Goal: Task Accomplishment & Management: Manage account settings

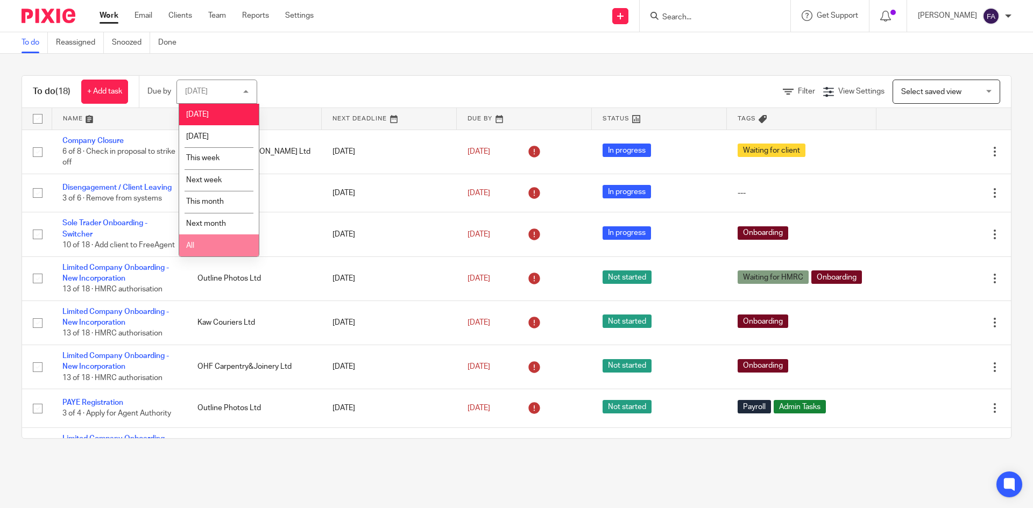
click at [207, 245] on li "All" at bounding box center [219, 246] width 80 height 22
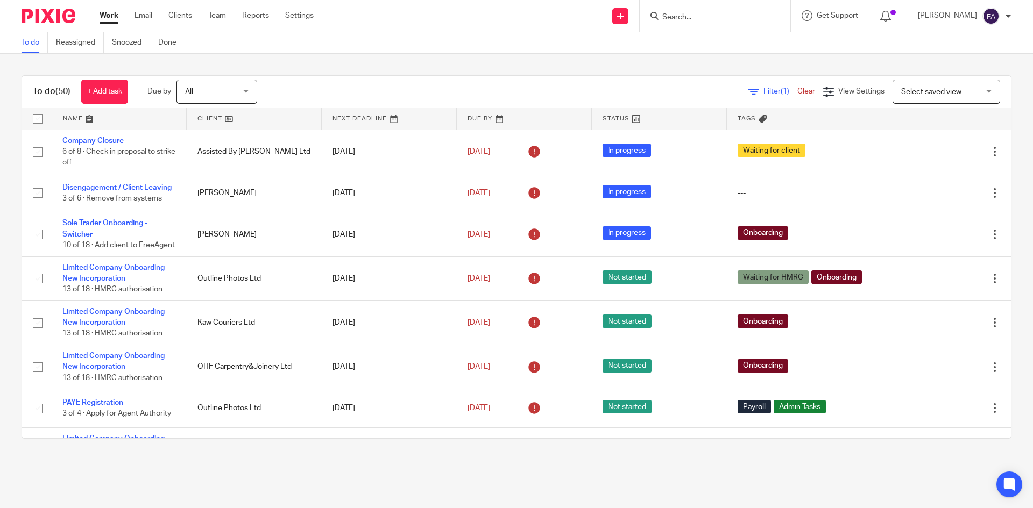
click at [748, 95] on icon at bounding box center [753, 92] width 11 height 11
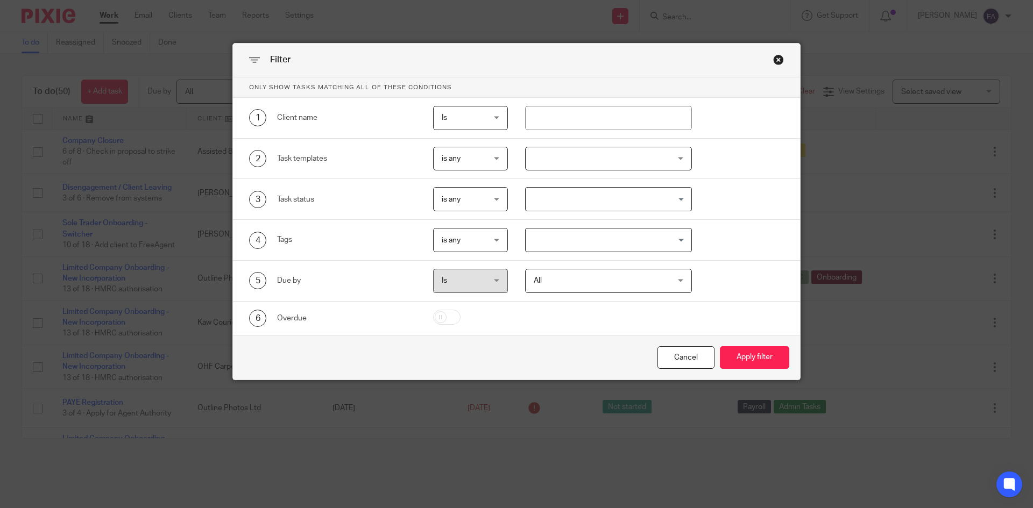
click at [578, 232] on input "Search for option" at bounding box center [606, 240] width 159 height 19
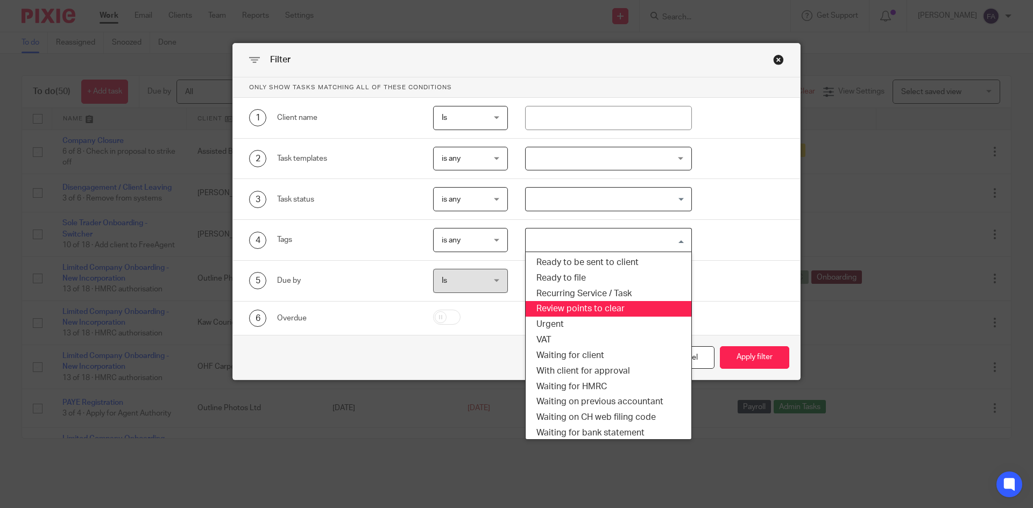
scroll to position [311, 0]
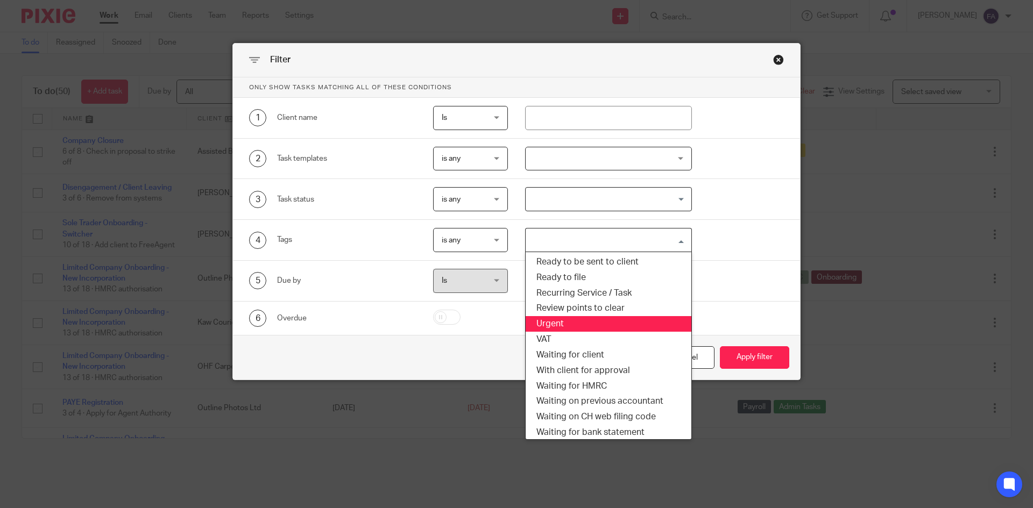
click at [734, 298] on div "5 Due by Is Is Is is All All Today Tomorrow This week Next week This month Next…" at bounding box center [516, 281] width 567 height 41
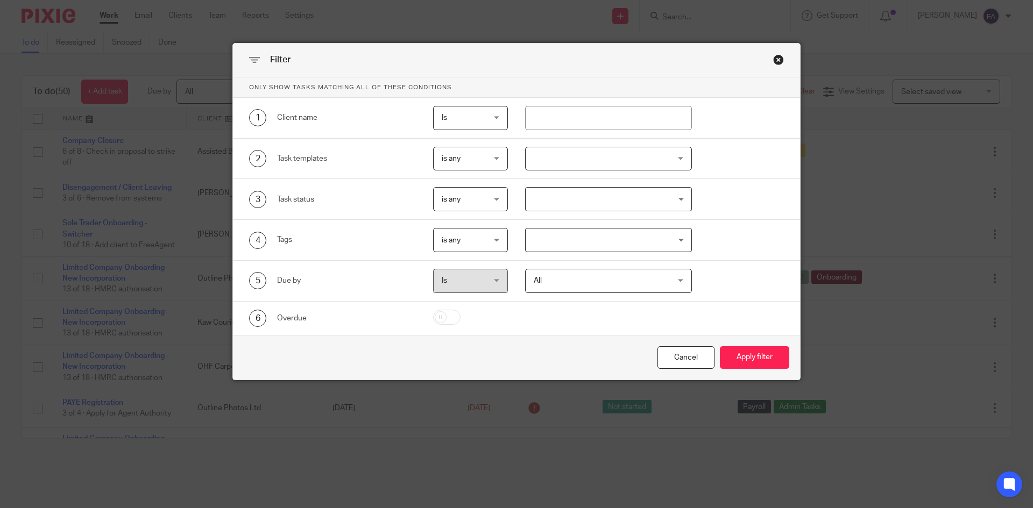
click at [773, 58] on div "Close this dialog window" at bounding box center [778, 59] width 11 height 11
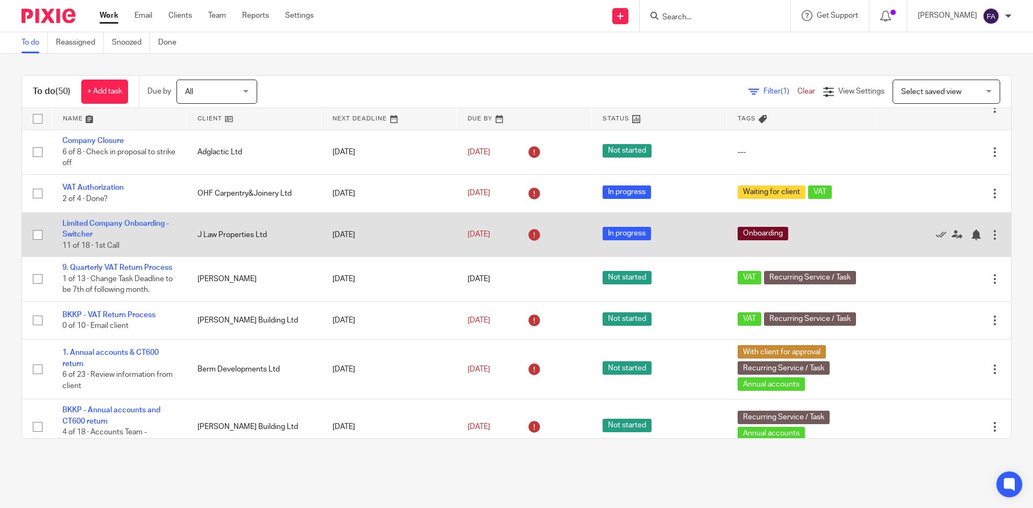
scroll to position [484, 0]
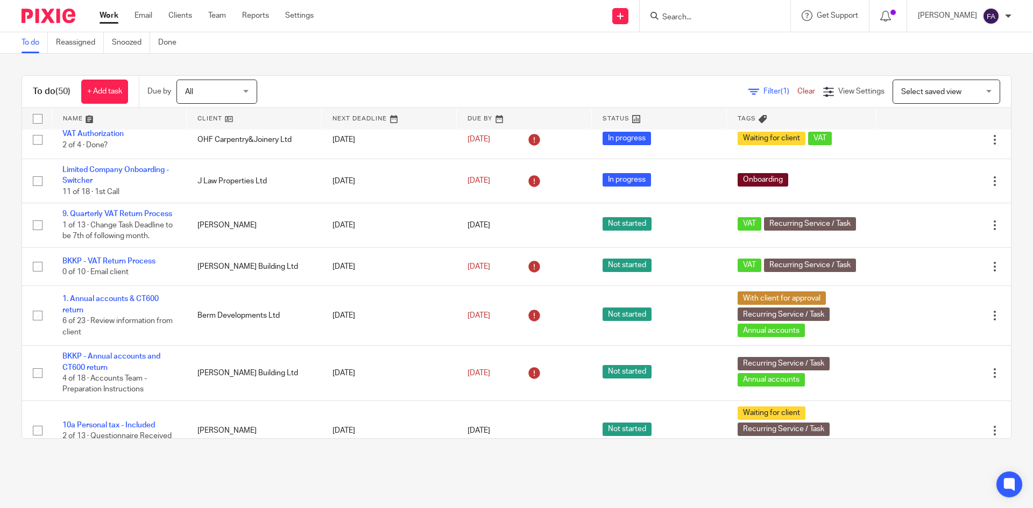
click at [713, 22] on input "Search" at bounding box center [709, 18] width 97 height 10
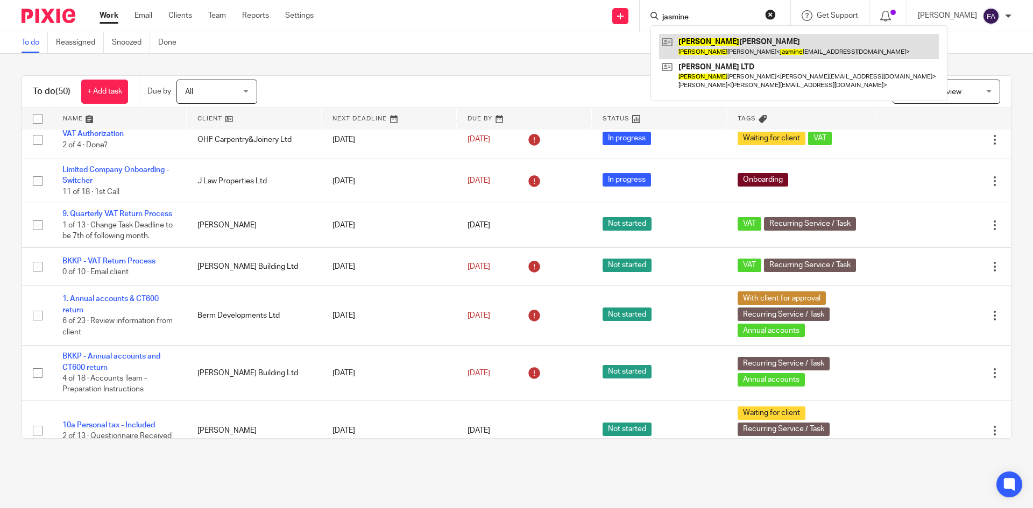
type input "jasmine"
click at [716, 46] on link at bounding box center [799, 46] width 280 height 25
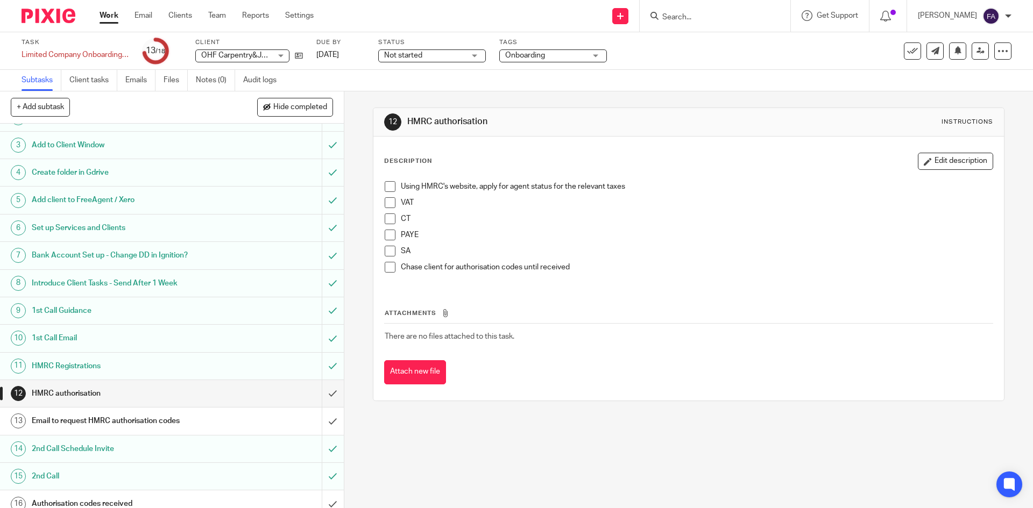
scroll to position [124, 0]
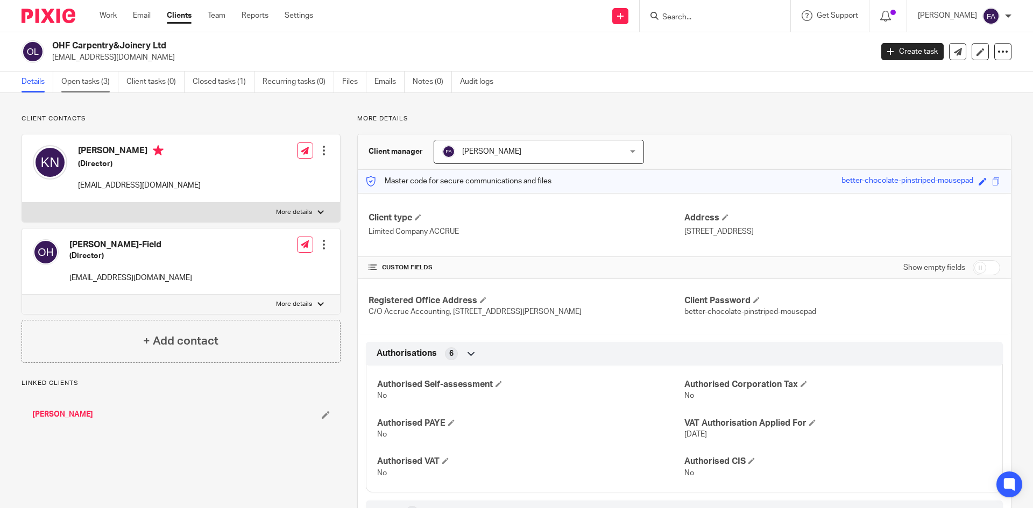
click at [69, 80] on link "Open tasks (3)" at bounding box center [89, 82] width 57 height 21
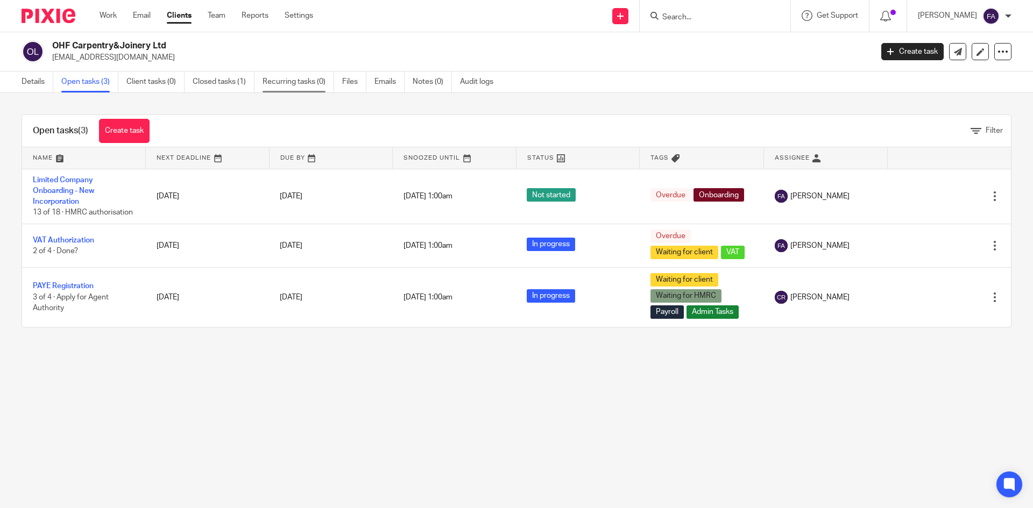
click at [309, 79] on link "Recurring tasks (0)" at bounding box center [299, 82] width 72 height 21
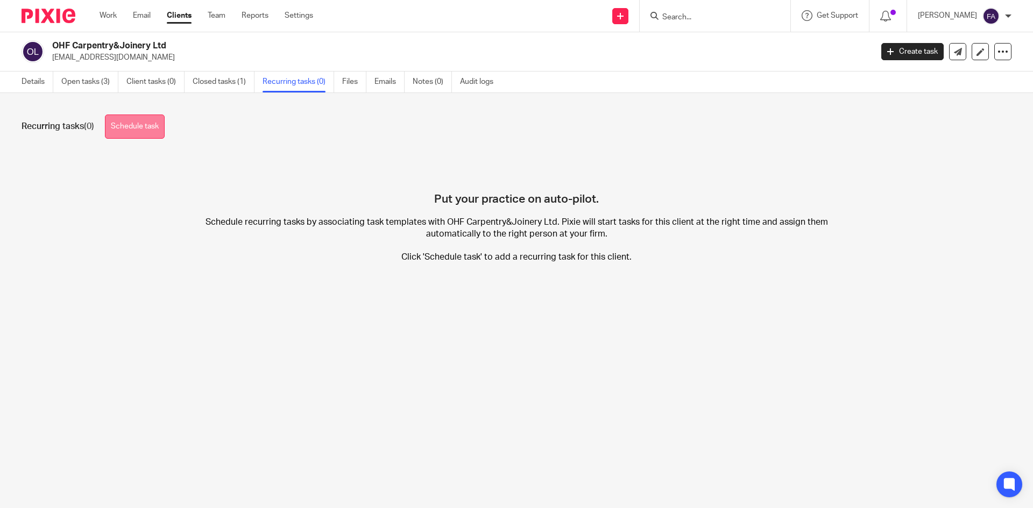
click at [161, 125] on link "Schedule task" at bounding box center [135, 127] width 60 height 24
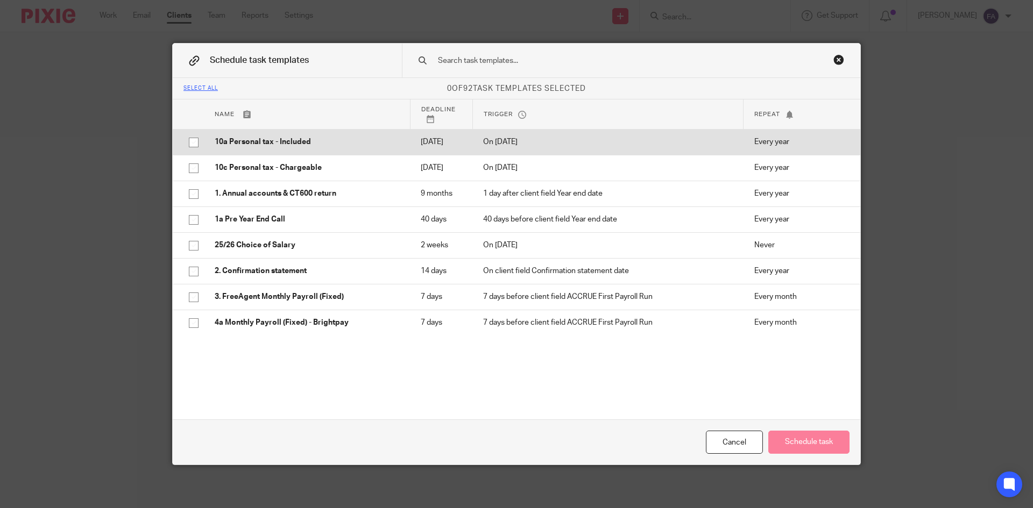
click at [274, 147] on p "10a Personal tax - Included" at bounding box center [307, 142] width 185 height 11
checkbox input "true"
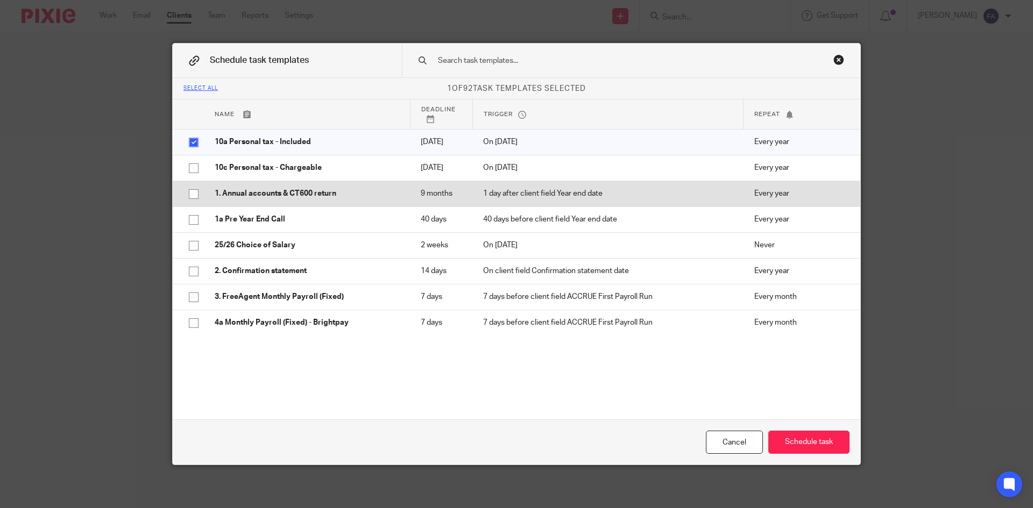
click at [297, 199] on p "1. Annual accounts & CT600 return" at bounding box center [307, 193] width 185 height 11
checkbox input "true"
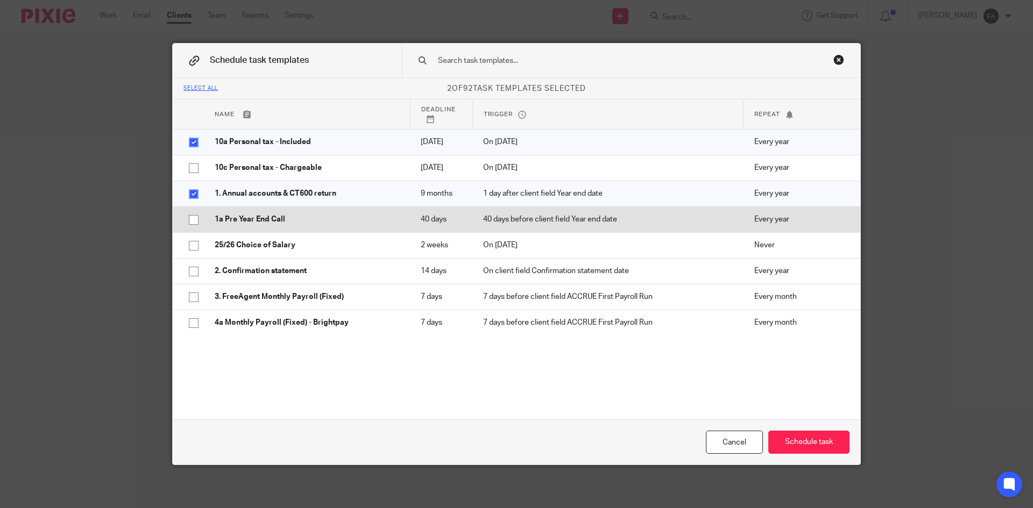
click at [286, 225] on p "1a Pre Year End Call" at bounding box center [307, 219] width 185 height 11
checkbox input "true"
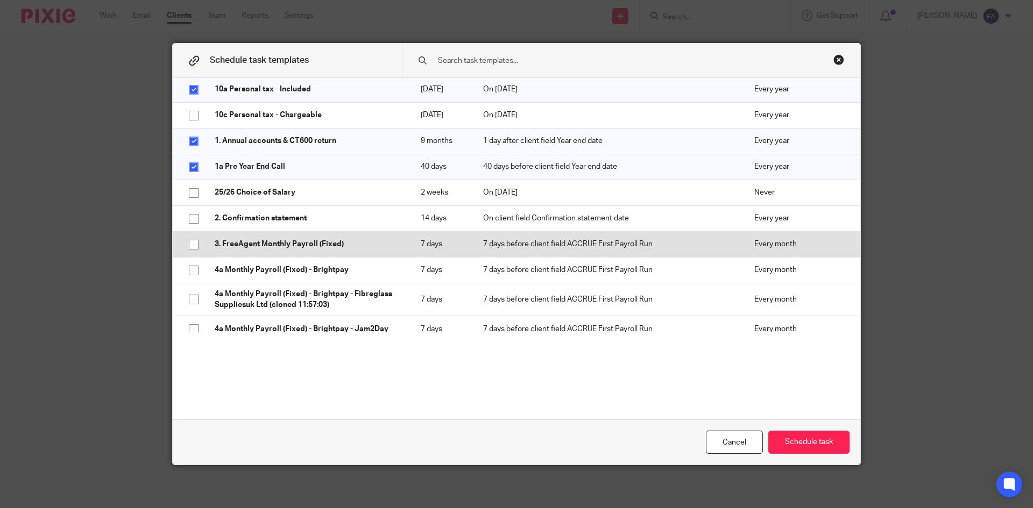
scroll to position [54, 0]
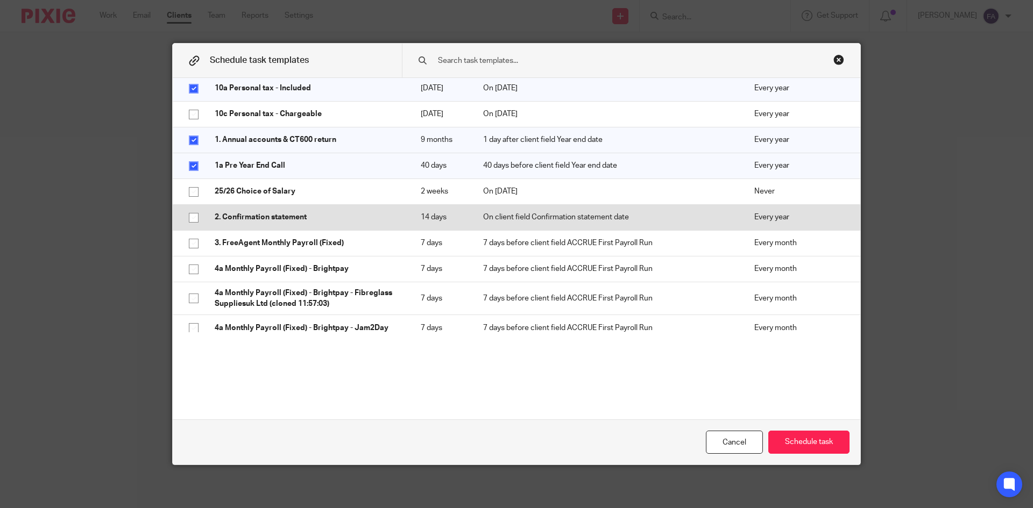
click at [358, 222] on td "2. Confirmation statement" at bounding box center [307, 217] width 206 height 26
checkbox input "true"
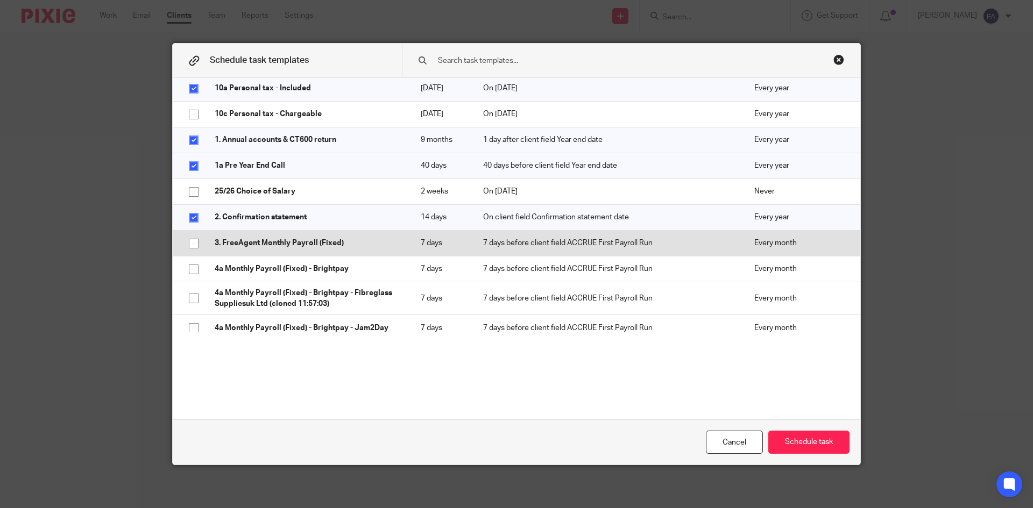
click at [354, 249] on p "3. FreeAgent Monthly Payroll (Fixed)" at bounding box center [307, 243] width 185 height 11
checkbox input "true"
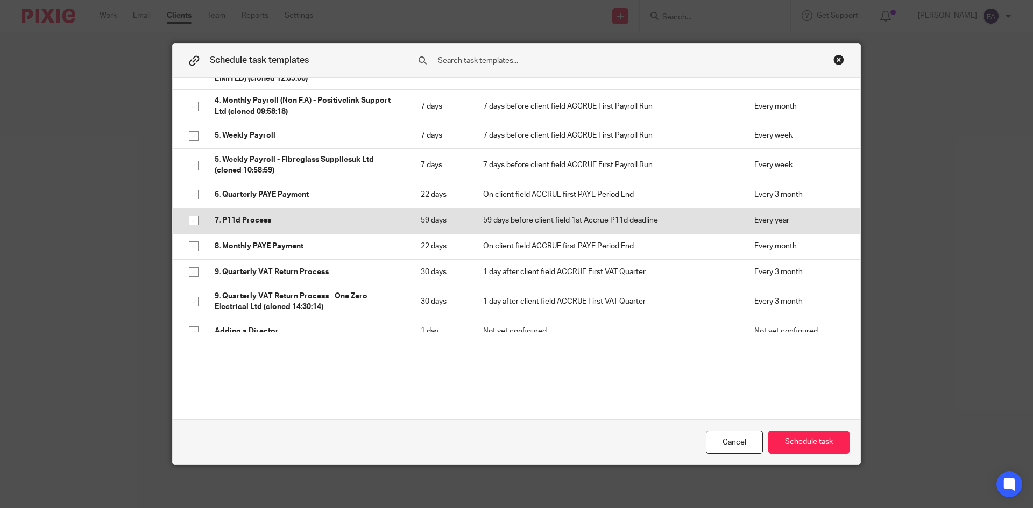
scroll to position [377, 0]
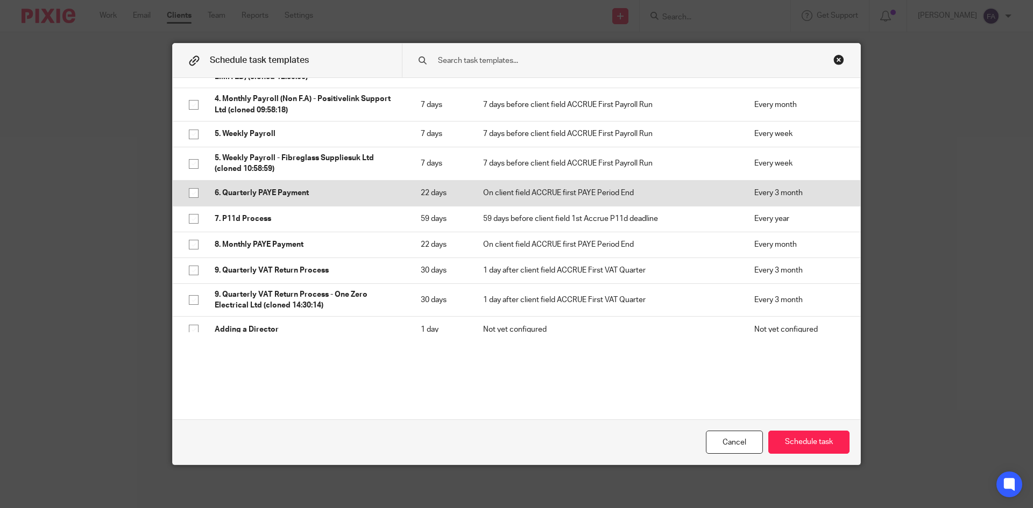
click at [294, 206] on td "6. Quarterly PAYE Payment" at bounding box center [307, 193] width 206 height 26
checkbox input "true"
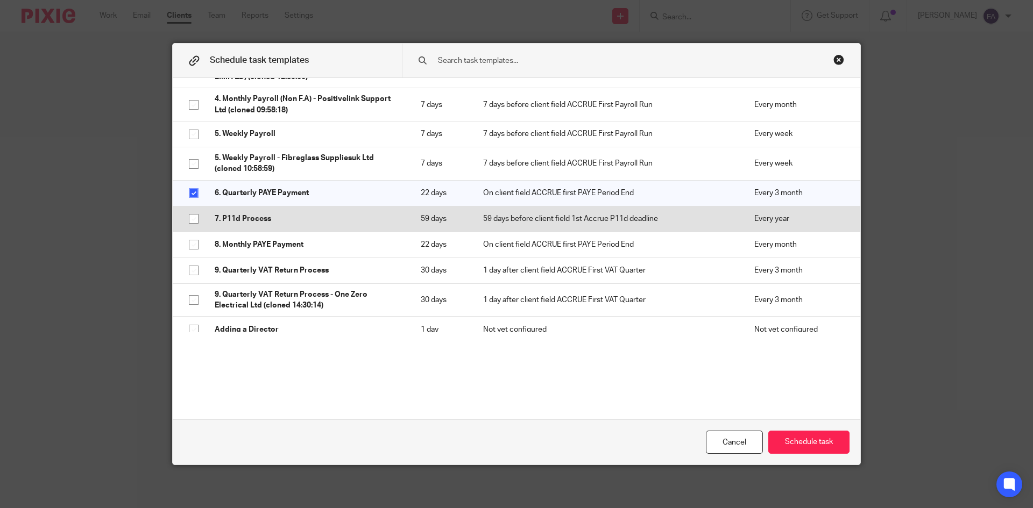
click at [287, 224] on p "7. P11d Process" at bounding box center [307, 219] width 185 height 11
checkbox input "true"
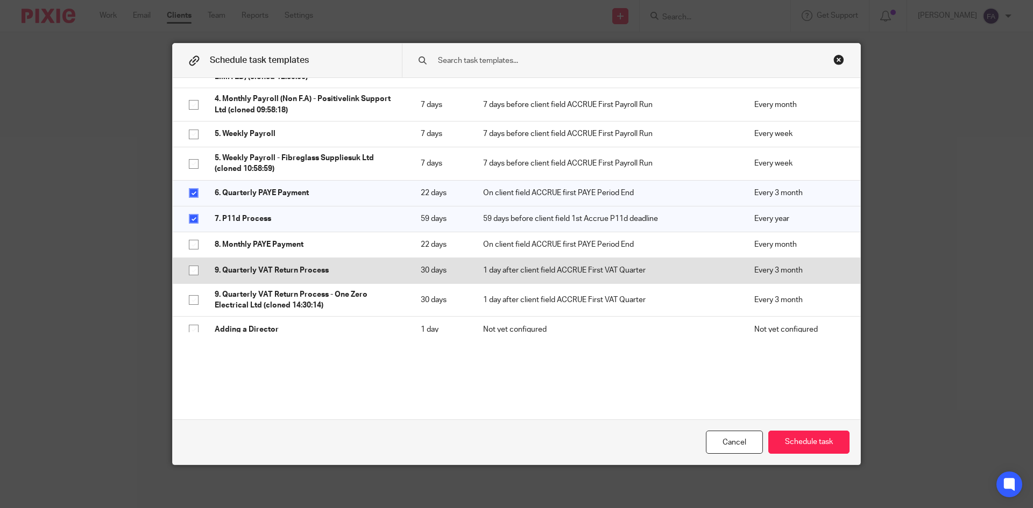
click at [290, 276] on p "9. Quarterly VAT Return Process" at bounding box center [307, 270] width 185 height 11
checkbox input "true"
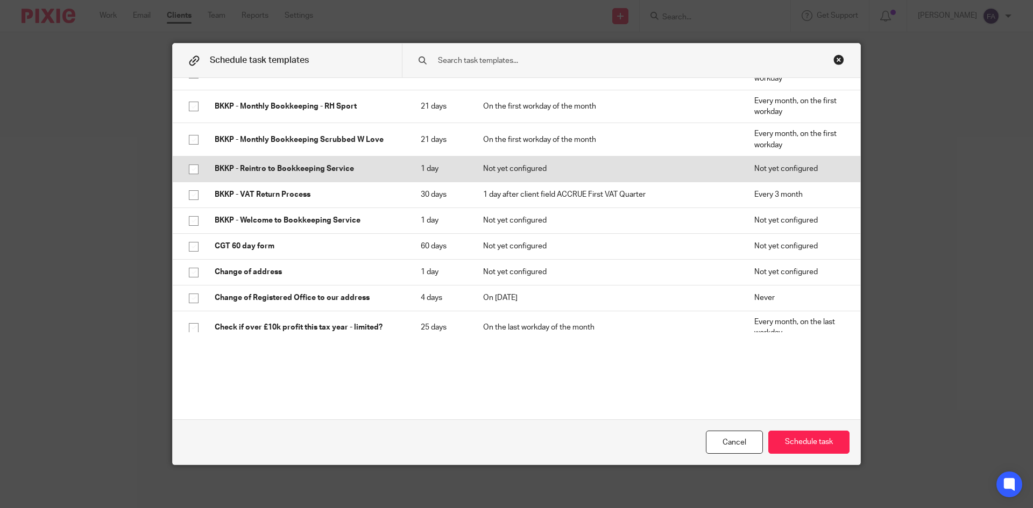
scroll to position [1022, 0]
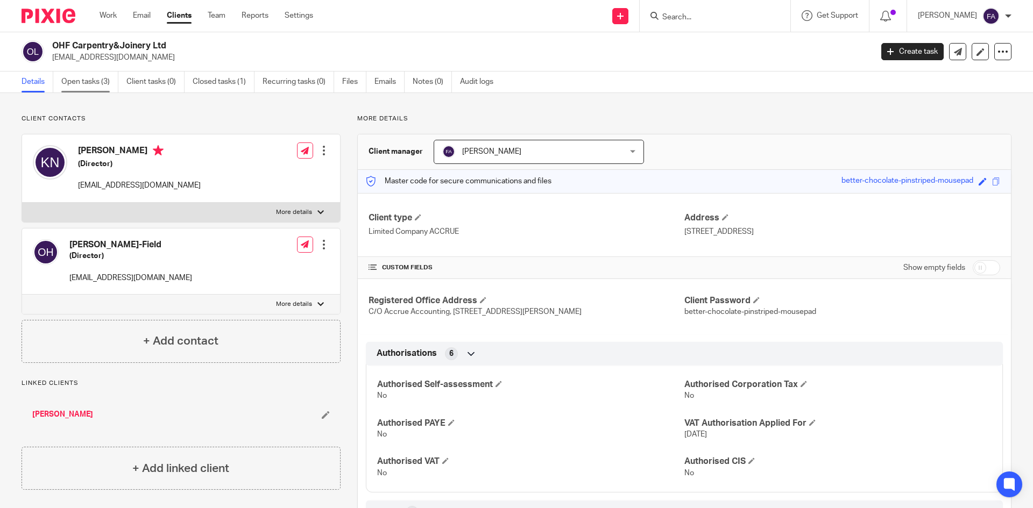
click at [90, 90] on link "Open tasks (3)" at bounding box center [89, 82] width 57 height 21
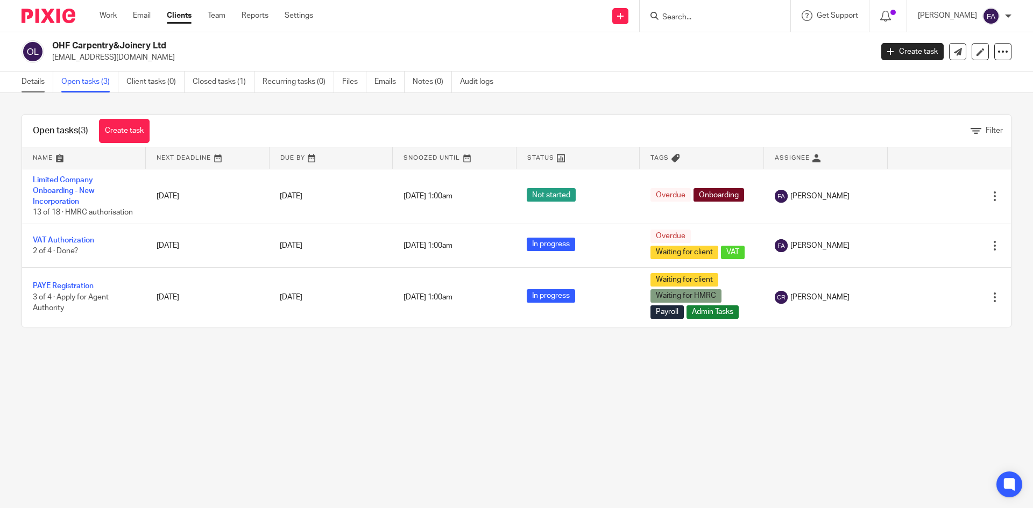
click at [43, 84] on link "Details" at bounding box center [38, 82] width 32 height 21
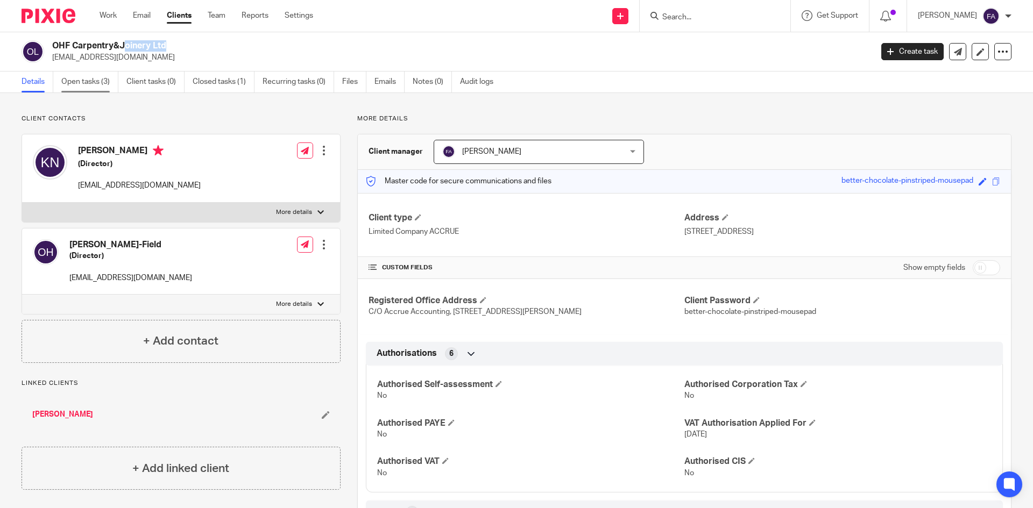
click at [109, 74] on link "Open tasks (3)" at bounding box center [89, 82] width 57 height 21
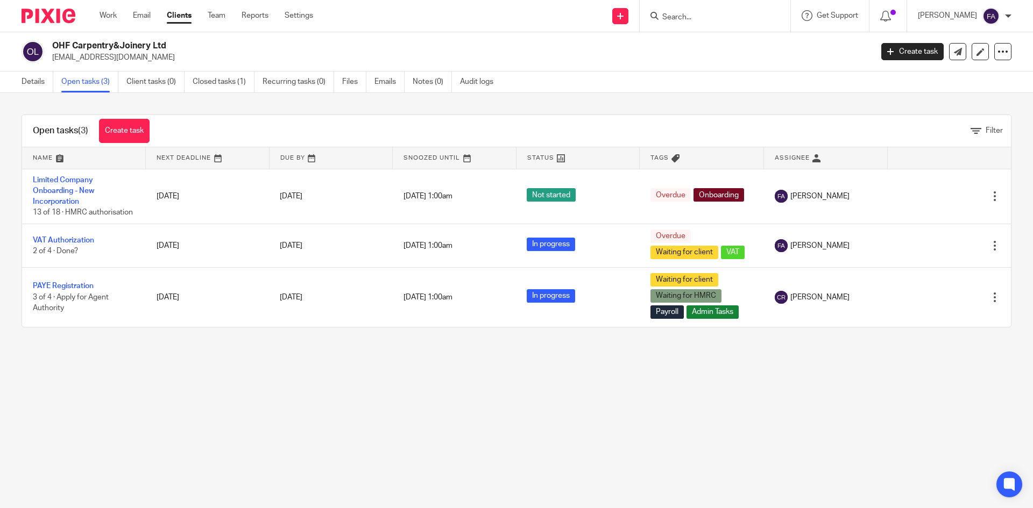
drag, startPoint x: 75, startPoint y: 250, endPoint x: 265, endPoint y: 385, distance: 233.1
click at [265, 385] on main "OHF Carpentry&Joinery Ltd ohfcarpentry@gmail.com Create task Update from Compan…" at bounding box center [516, 254] width 1033 height 508
click at [311, 81] on link "Recurring tasks (0)" at bounding box center [299, 82] width 72 height 21
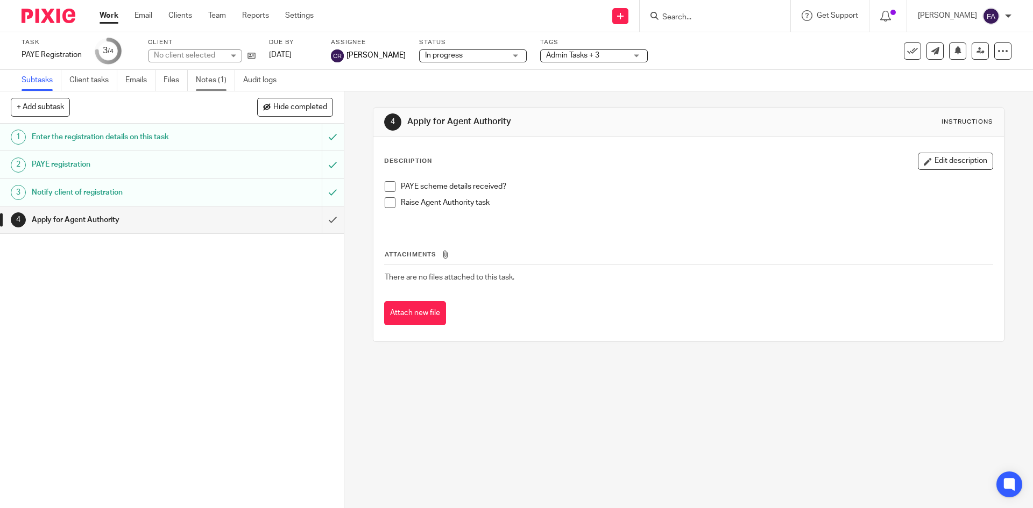
click at [209, 80] on link "Notes (1)" at bounding box center [215, 80] width 39 height 21
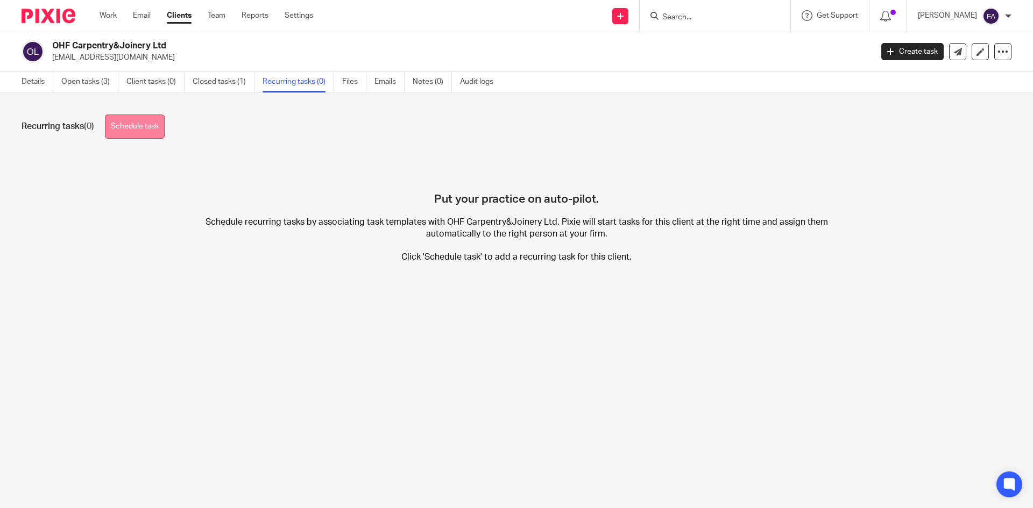
click at [126, 124] on link "Schedule task" at bounding box center [135, 127] width 60 height 24
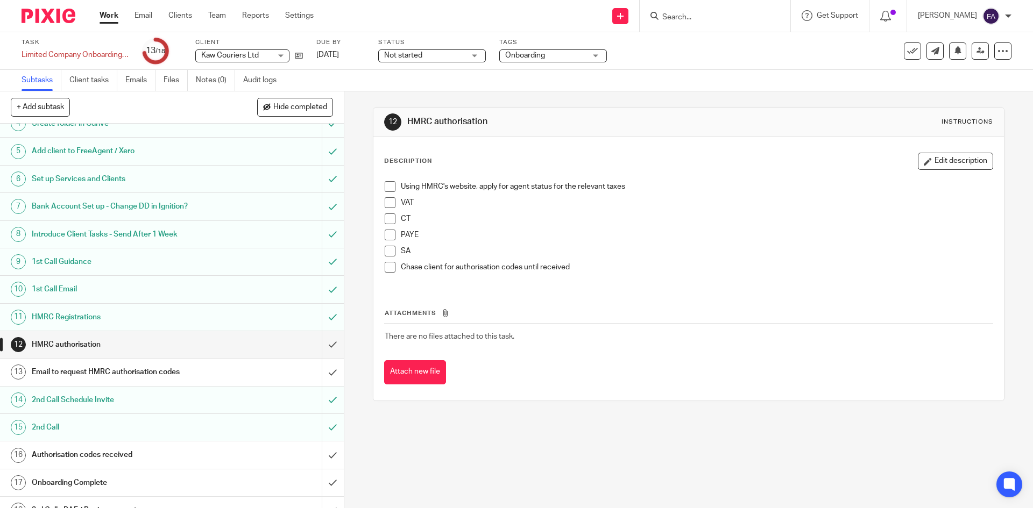
scroll to position [108, 0]
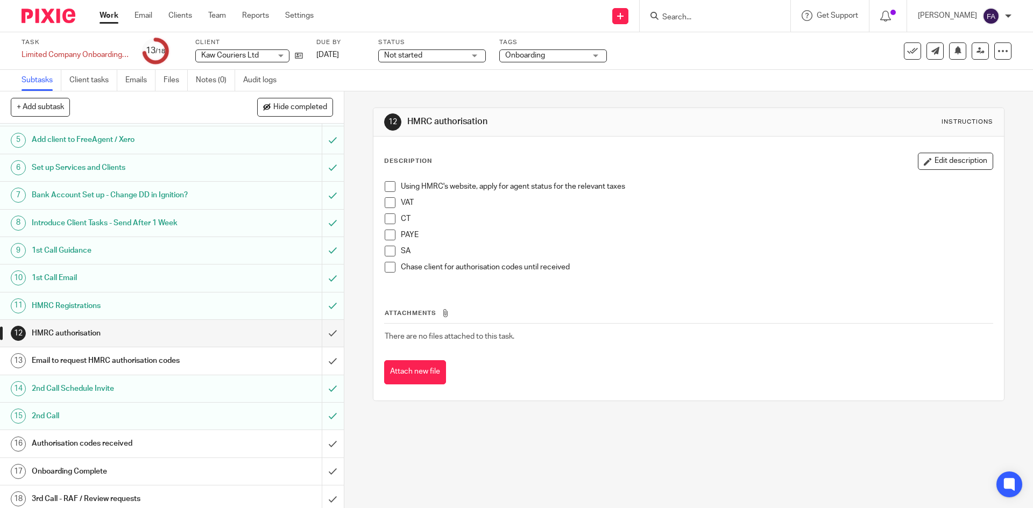
click at [303, 54] on div "Task Limited Company Onboarding - New Incorporation Save Limited Company Onboar…" at bounding box center [434, 51] width 825 height 26
click at [294, 58] on link at bounding box center [295, 55] width 13 height 11
click at [724, 15] on input "Search" at bounding box center [709, 18] width 97 height 10
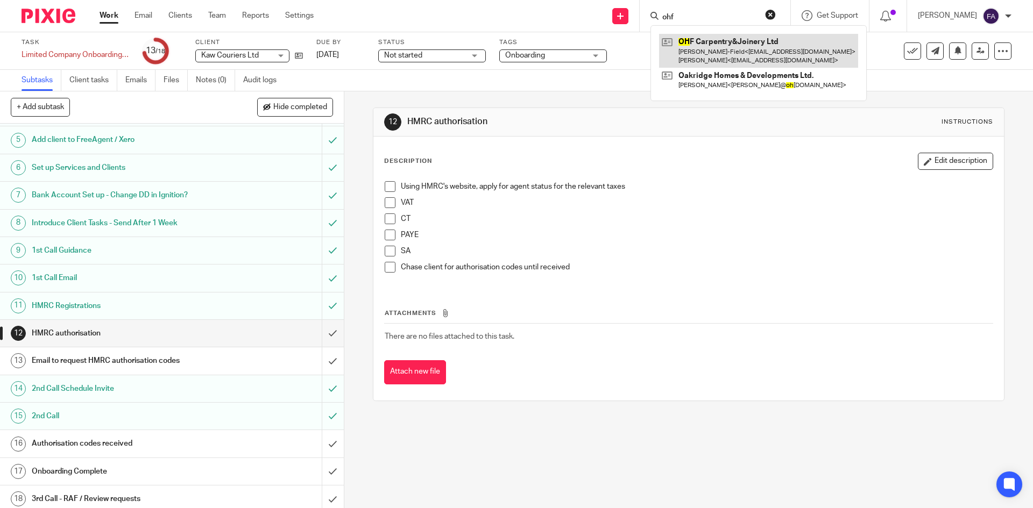
type input "ohf"
drag, startPoint x: 741, startPoint y: 54, endPoint x: 759, endPoint y: 52, distance: 17.9
click at [741, 54] on link at bounding box center [758, 50] width 199 height 33
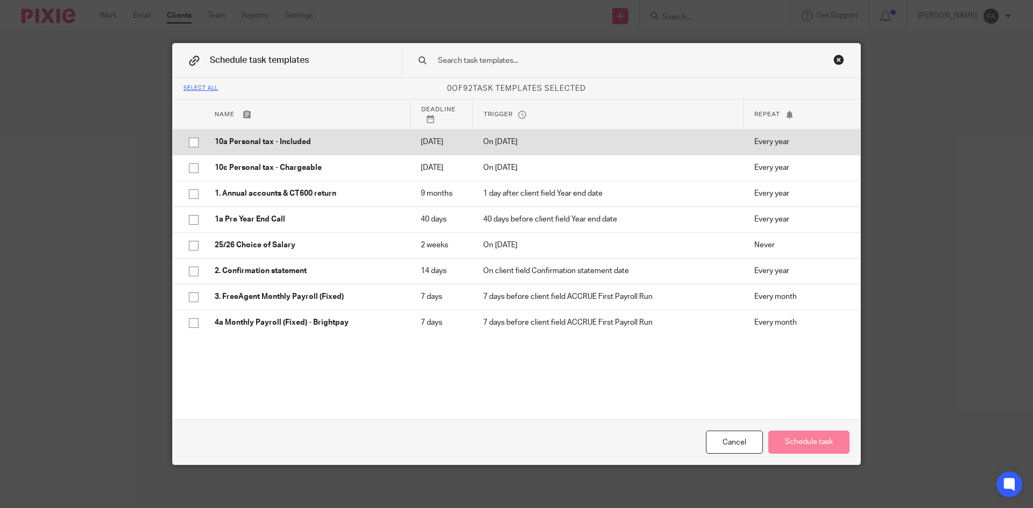
click at [324, 155] on td "10a Personal tax - Included" at bounding box center [307, 142] width 206 height 26
checkbox input "true"
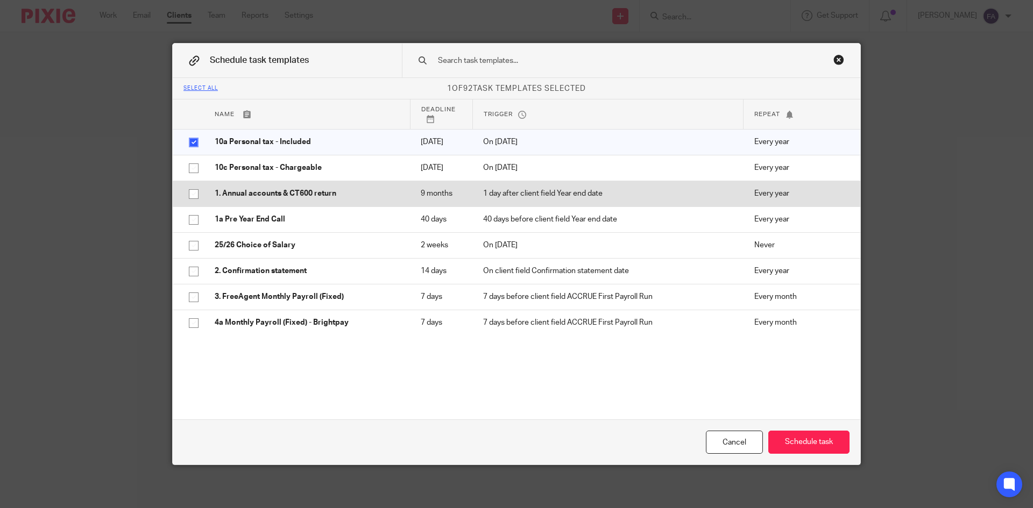
click at [347, 202] on td "1. Annual accounts & CT600 return" at bounding box center [307, 194] width 206 height 26
checkbox input "true"
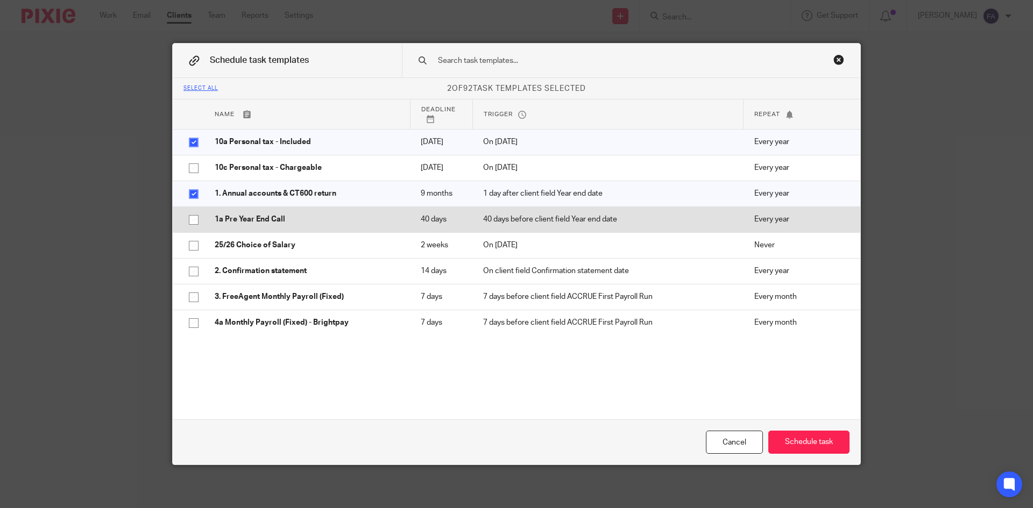
click at [328, 225] on td "1a Pre Year End Call" at bounding box center [307, 220] width 206 height 26
checkbox input "true"
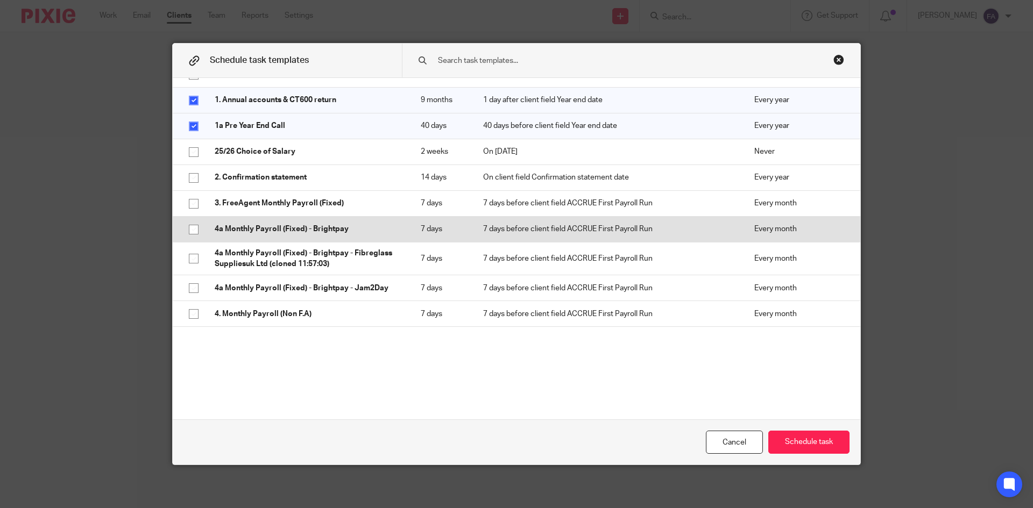
scroll to position [108, 0]
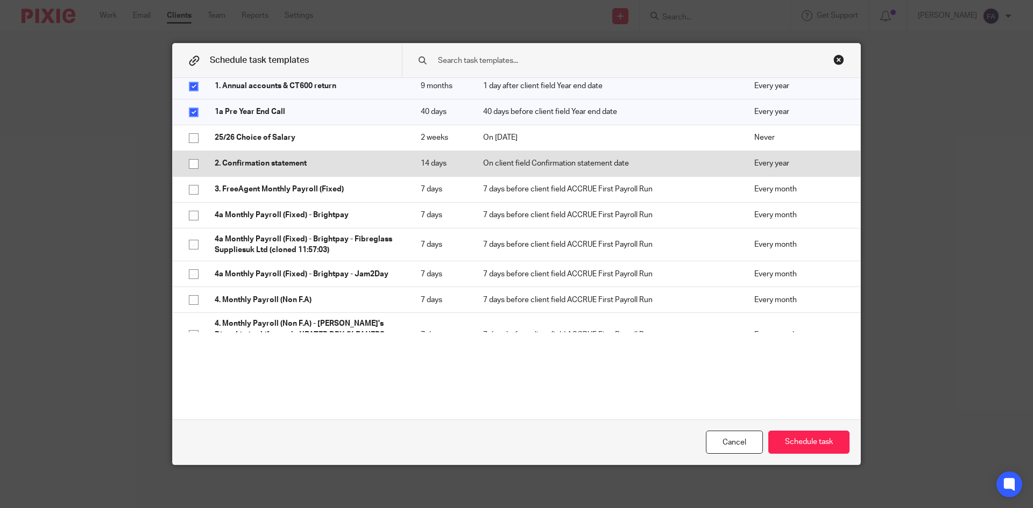
click at [314, 169] on p "2. Confirmation statement" at bounding box center [307, 163] width 185 height 11
checkbox input "true"
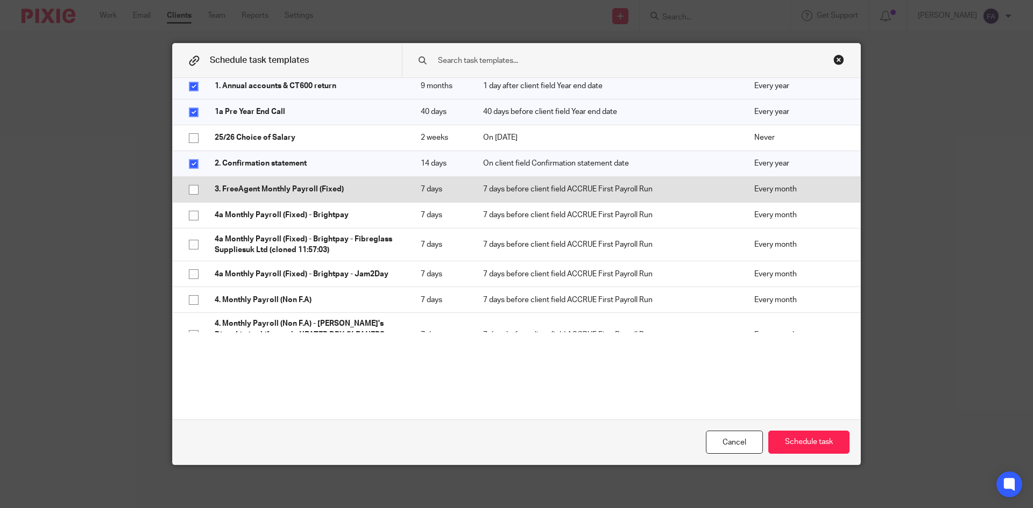
click at [318, 195] on p "3. FreeAgent Monthly Payroll (Fixed)" at bounding box center [307, 189] width 185 height 11
checkbox input "true"
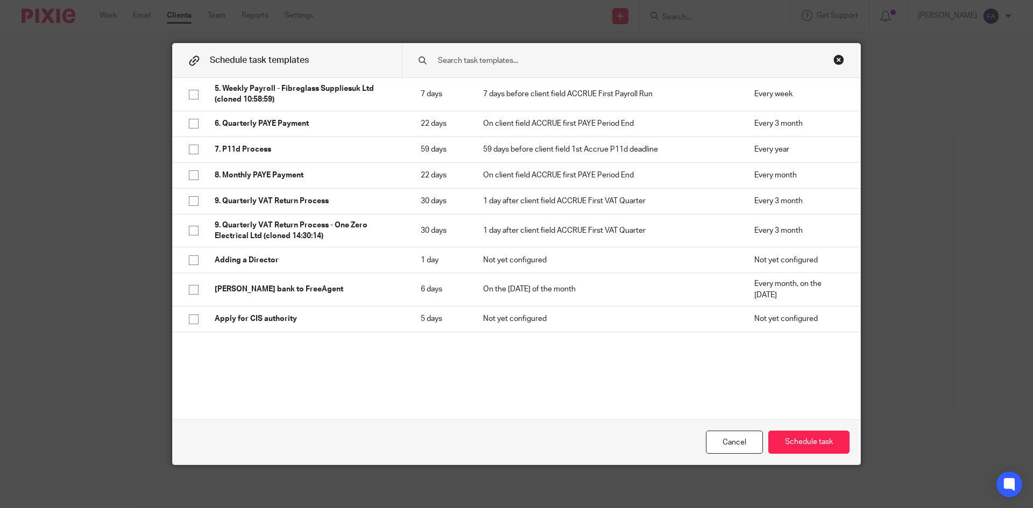
scroll to position [484, 0]
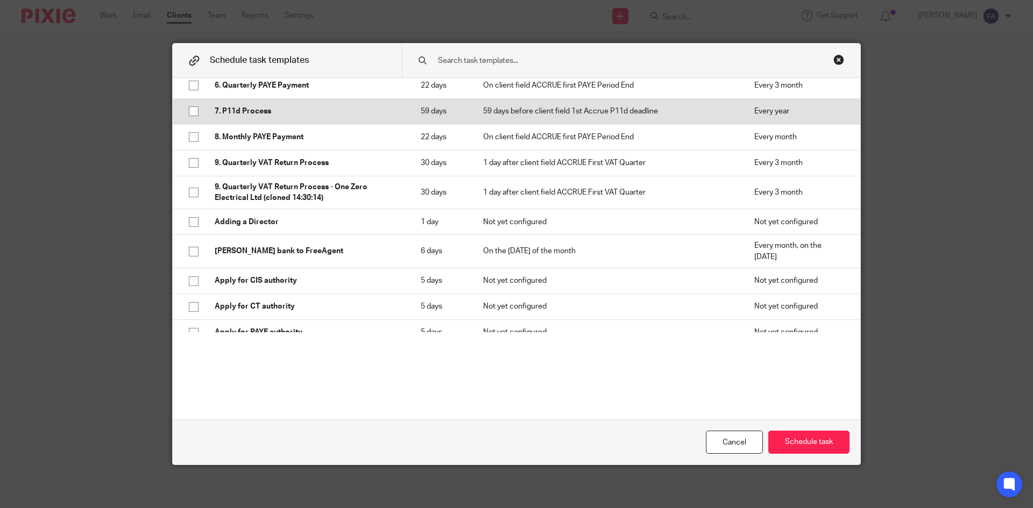
click at [281, 124] on td "7. P11d Process" at bounding box center [307, 111] width 206 height 26
checkbox input "true"
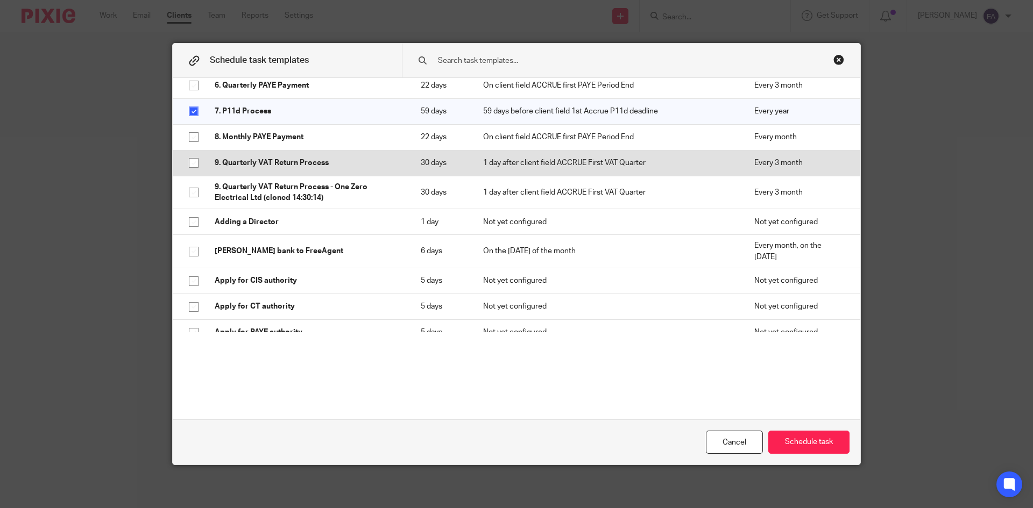
click at [278, 169] on td "9. Quarterly VAT Return Process" at bounding box center [307, 163] width 206 height 26
checkbox input "true"
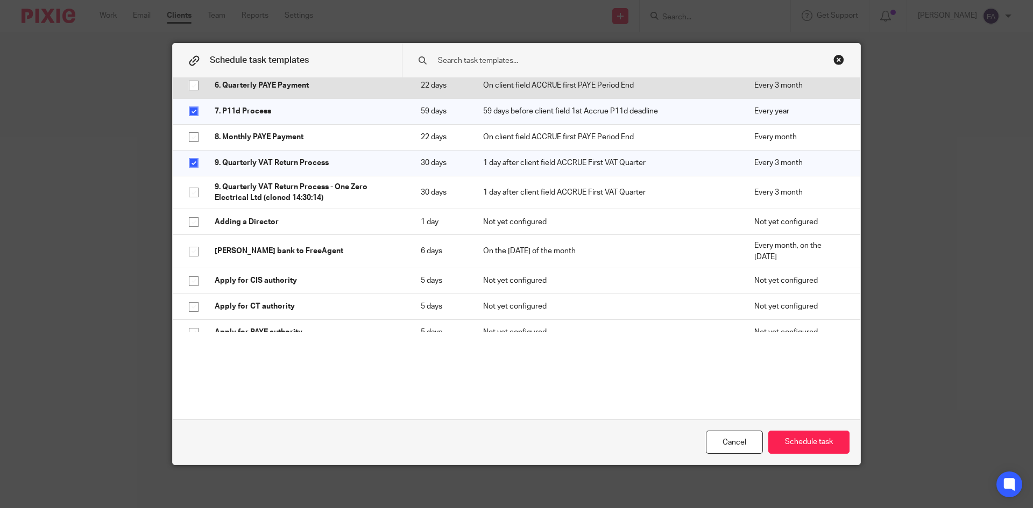
click at [292, 91] on p "6. Quarterly PAYE Payment" at bounding box center [307, 85] width 185 height 11
checkbox input "true"
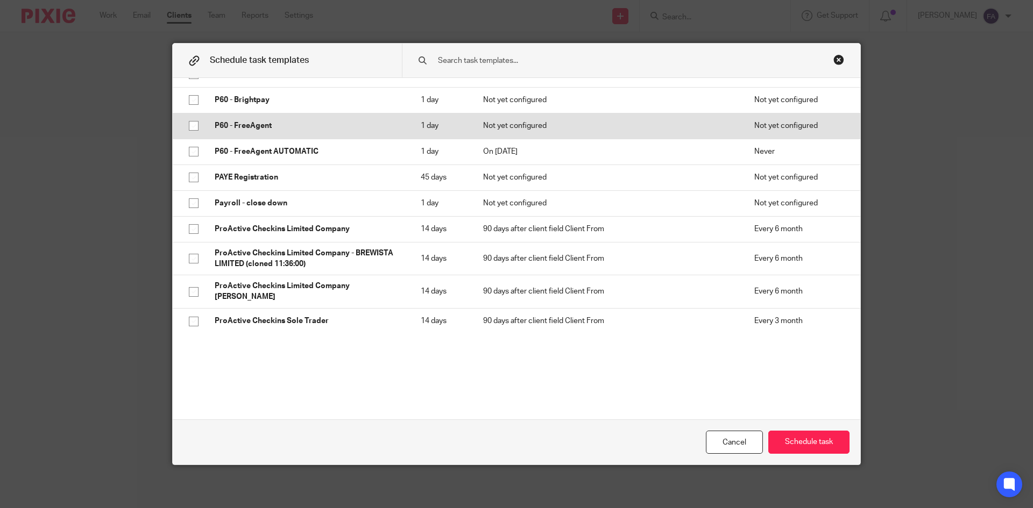
scroll to position [1829, 0]
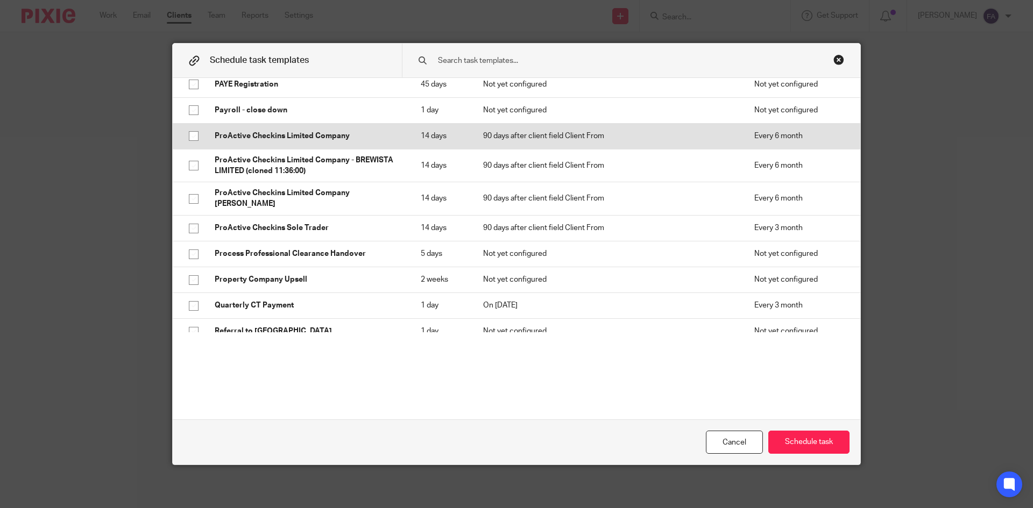
click at [306, 149] on td "ProActive Checkins Limited Company" at bounding box center [307, 136] width 206 height 26
checkbox input "true"
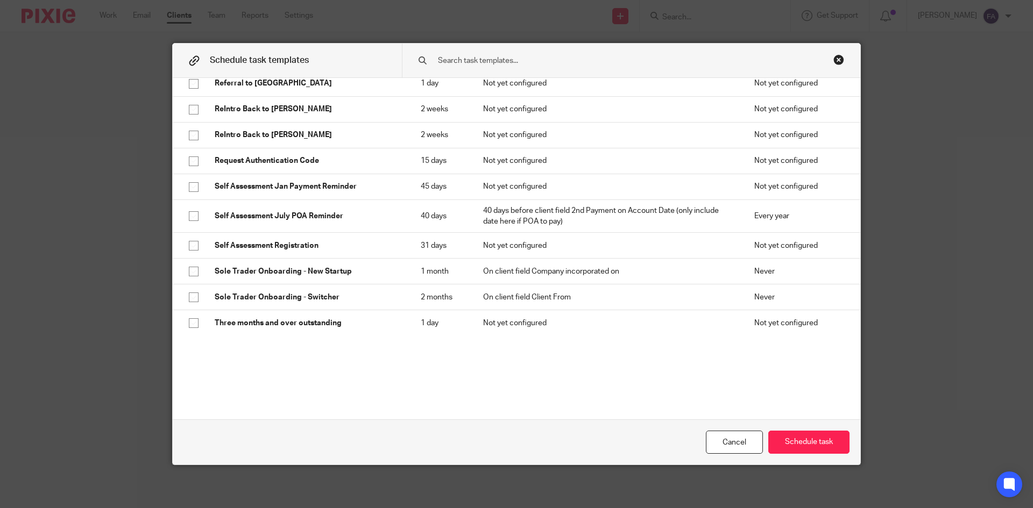
scroll to position [1946, 0]
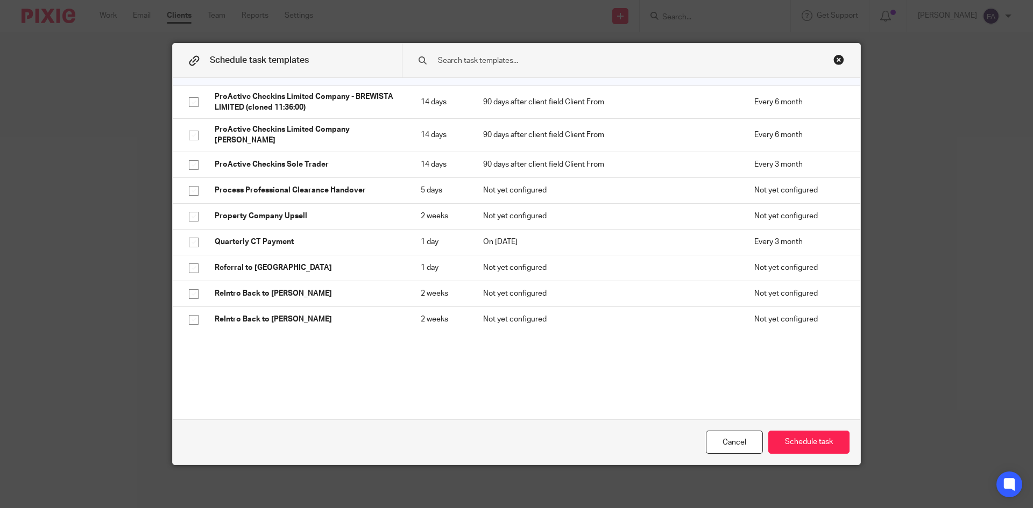
click at [490, 63] on input "text" at bounding box center [614, 61] width 354 height 12
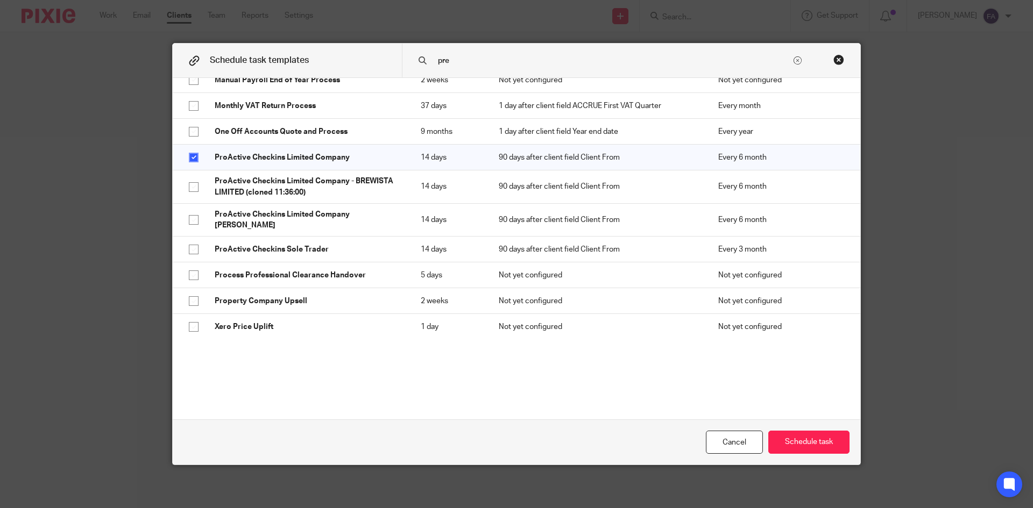
scroll to position [0, 0]
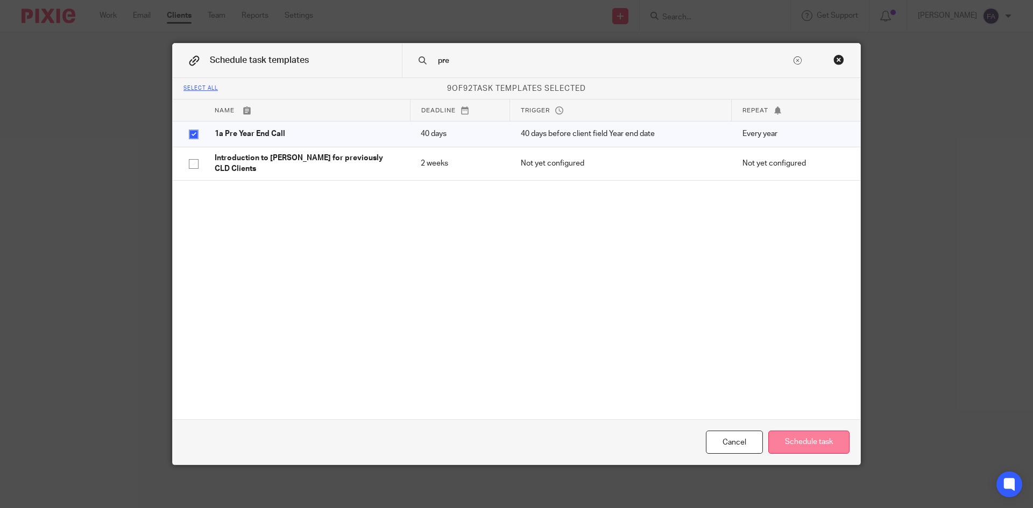
type input "pre"
click at [798, 442] on button "Schedule task" at bounding box center [808, 442] width 81 height 23
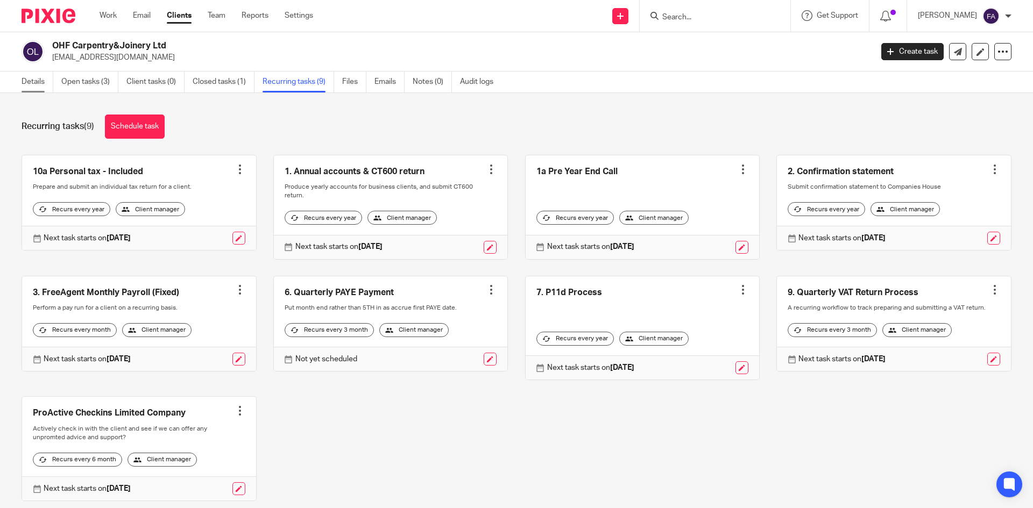
click at [45, 76] on link "Details" at bounding box center [38, 82] width 32 height 21
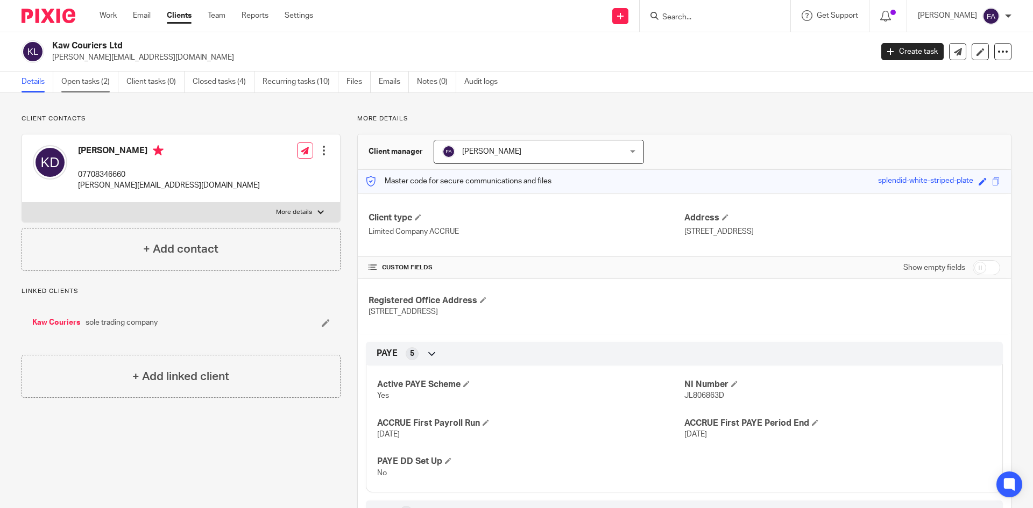
click at [81, 83] on link "Open tasks (2)" at bounding box center [89, 82] width 57 height 21
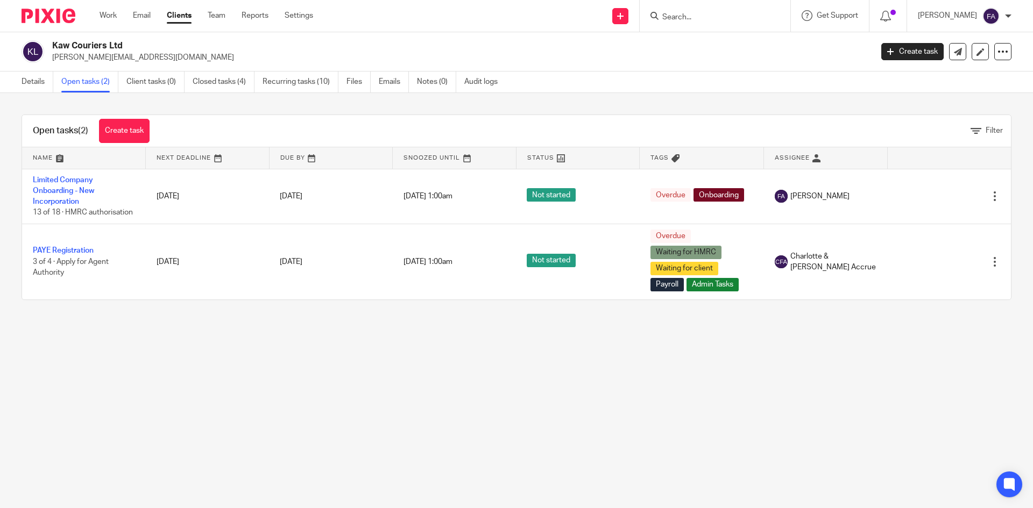
click at [1006, 14] on div at bounding box center [1008, 16] width 6 height 6
click at [964, 80] on li "Logout" at bounding box center [969, 75] width 71 height 16
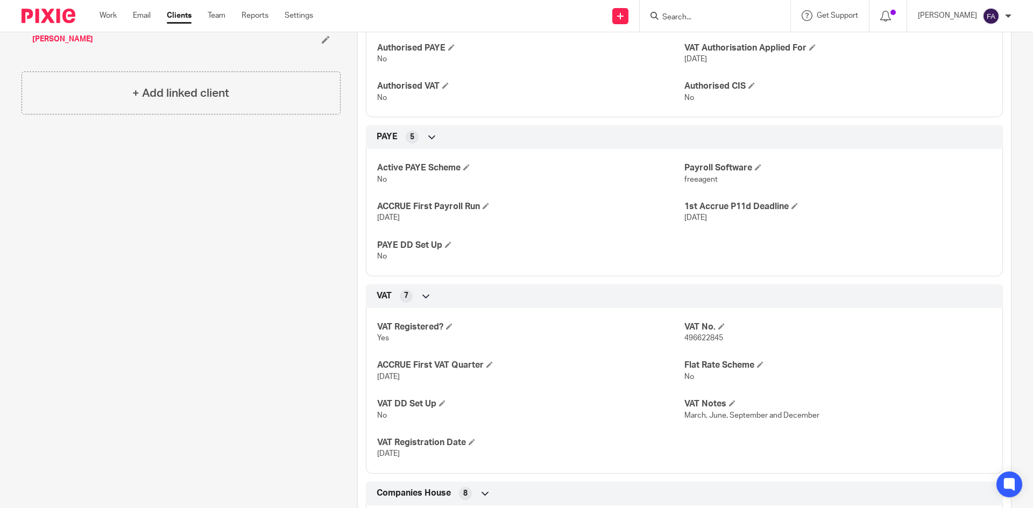
scroll to position [377, 0]
click at [704, 334] on span "496622845" at bounding box center [703, 338] width 39 height 8
copy span "496622845"
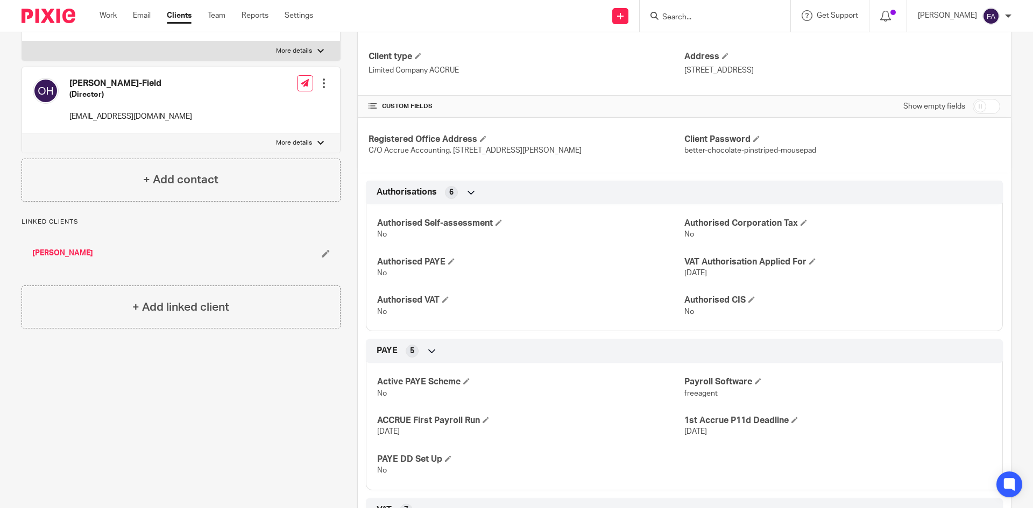
scroll to position [0, 0]
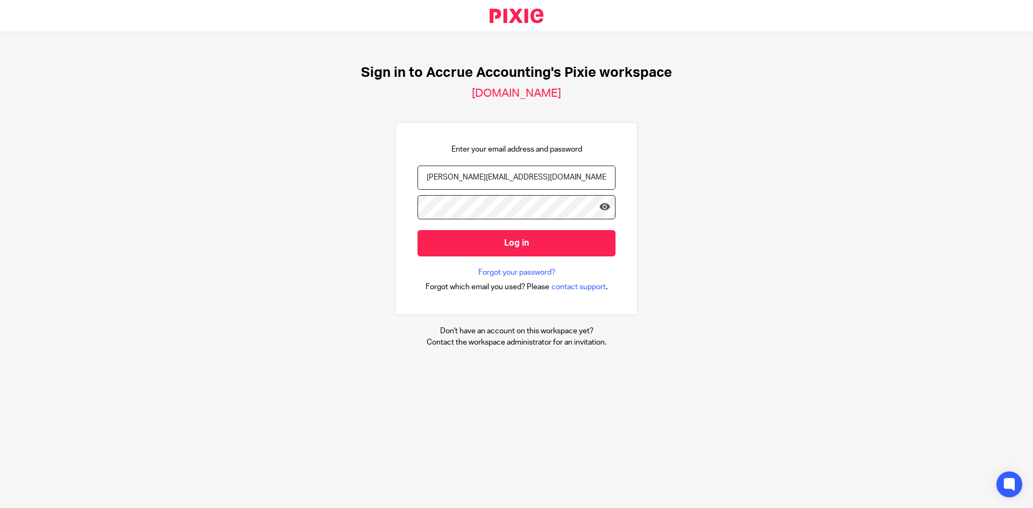
drag, startPoint x: 541, startPoint y: 186, endPoint x: 534, endPoint y: 186, distance: 7.0
click at [541, 186] on input "[PERSON_NAME][EMAIL_ADDRESS][DOMAIN_NAME]" at bounding box center [516, 178] width 198 height 24
type input "[EMAIL_ADDRESS][DOMAIN_NAME]"
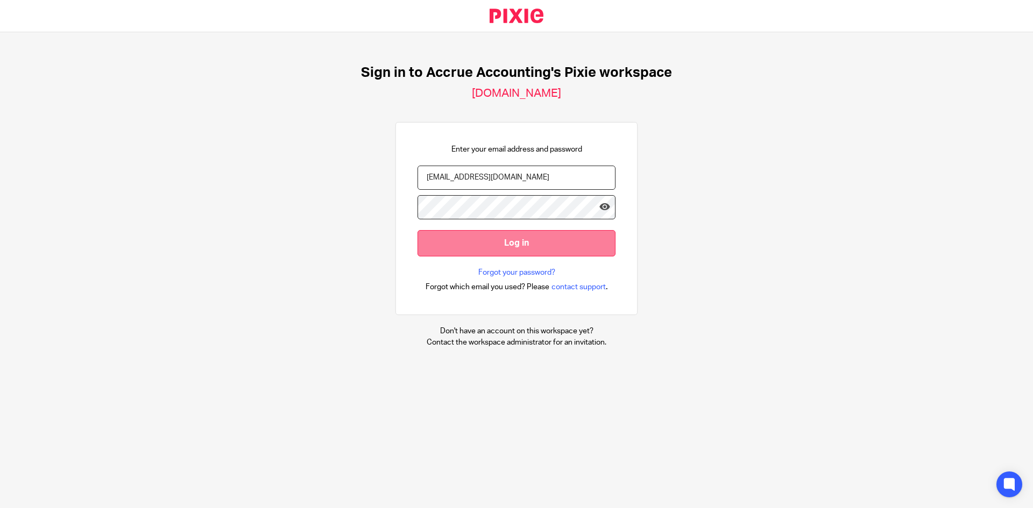
click at [515, 251] on input "Log in" at bounding box center [516, 243] width 198 height 26
